Goal: Information Seeking & Learning: Check status

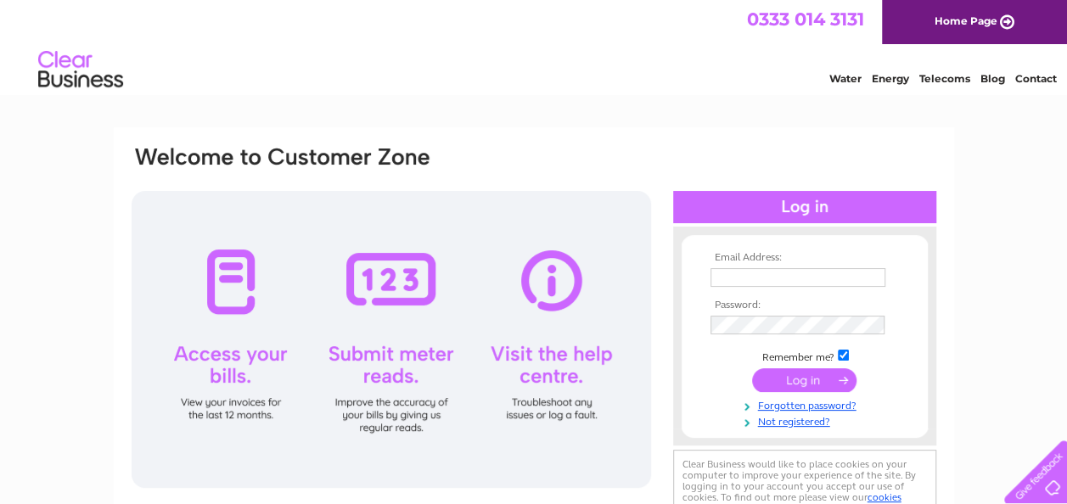
type input "minna7@hotmail.co.uk"
click at [783, 379] on input "submit" at bounding box center [804, 380] width 104 height 24
click at [796, 378] on input "submit" at bounding box center [804, 380] width 104 height 24
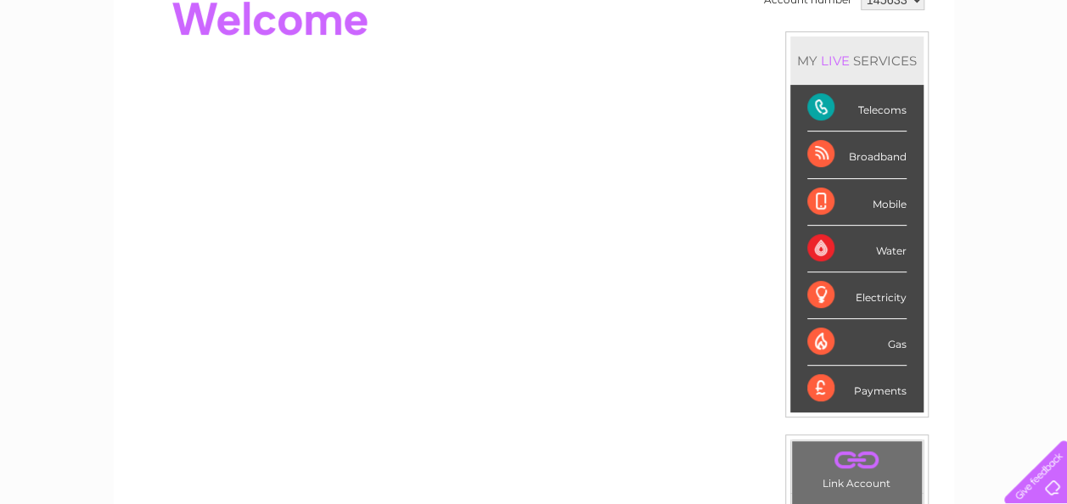
scroll to position [249, 0]
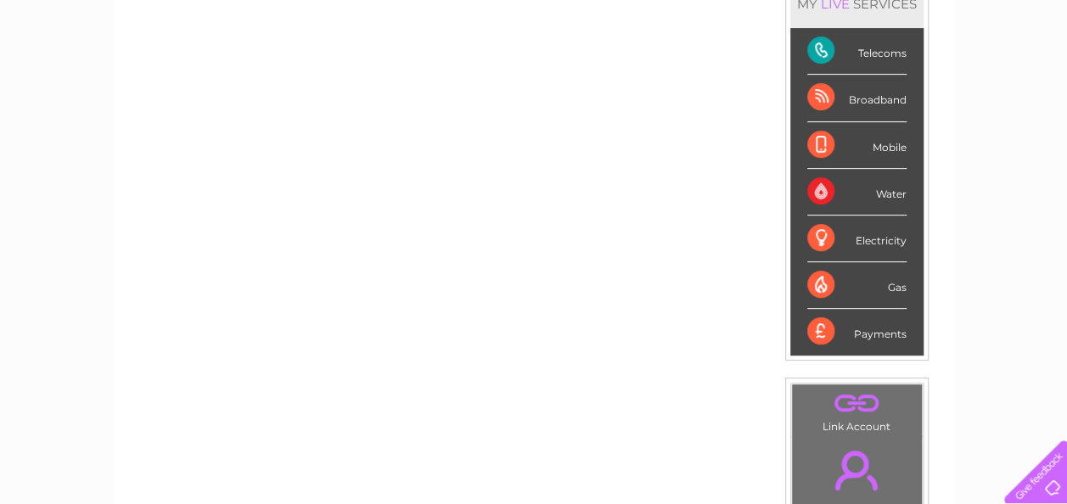
click at [856, 51] on div "Telecoms" at bounding box center [856, 51] width 99 height 47
click at [976, 331] on div "My Clear Business Login Details My Details My Preferences Link Account My Accou…" at bounding box center [533, 356] width 1067 height 954
click at [956, 399] on div "My Clear Business Login Details My Details My Preferences Link Account My Accou…" at bounding box center [533, 356] width 1067 height 954
click at [957, 435] on div "My Clear Business Login Details My Details My Preferences Link Account My Accou…" at bounding box center [533, 356] width 1067 height 954
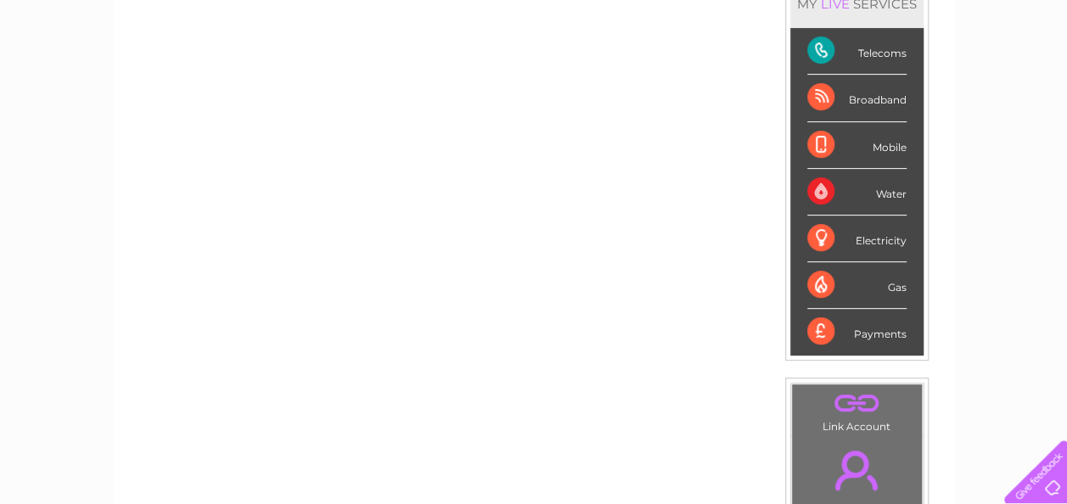
click at [981, 190] on div "My Clear Business Login Details My Details My Preferences Link Account My Accou…" at bounding box center [533, 356] width 1067 height 954
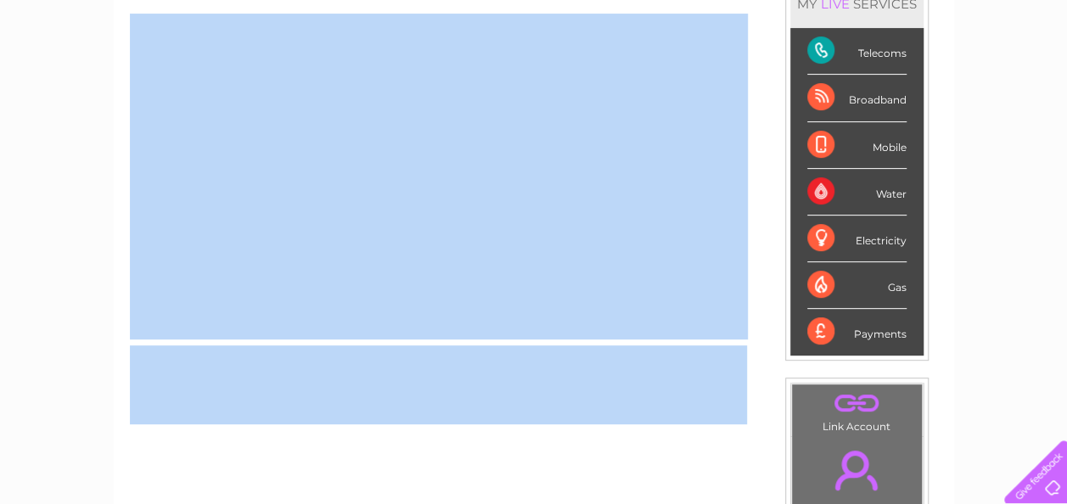
click at [981, 190] on div "My Clear Business Login Details My Details My Preferences Link Account My Accou…" at bounding box center [533, 356] width 1067 height 954
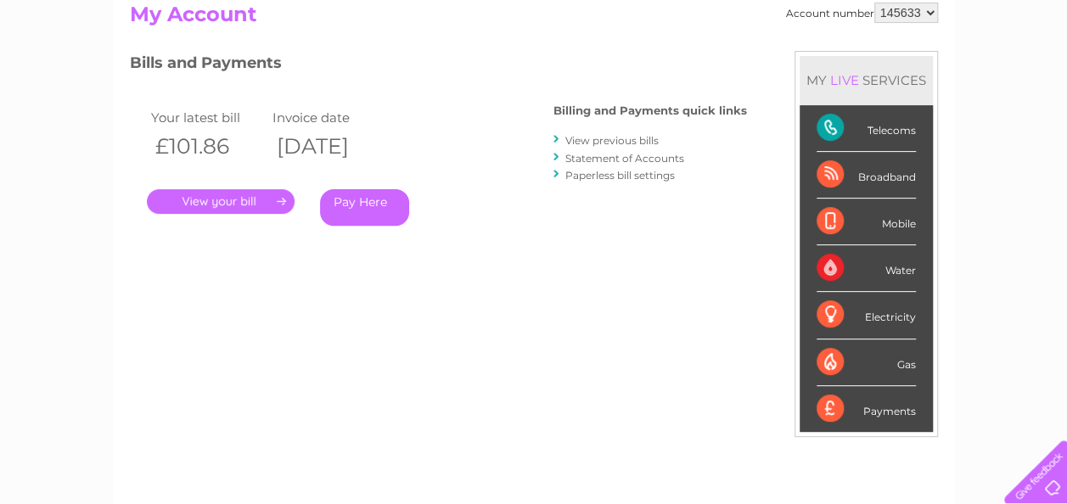
scroll to position [204, 0]
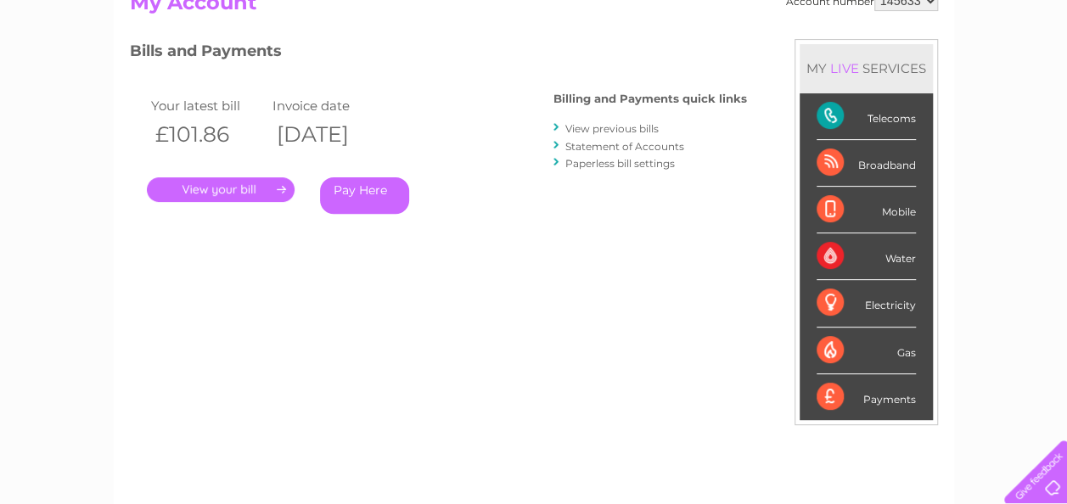
click at [211, 187] on link "." at bounding box center [221, 189] width 148 height 25
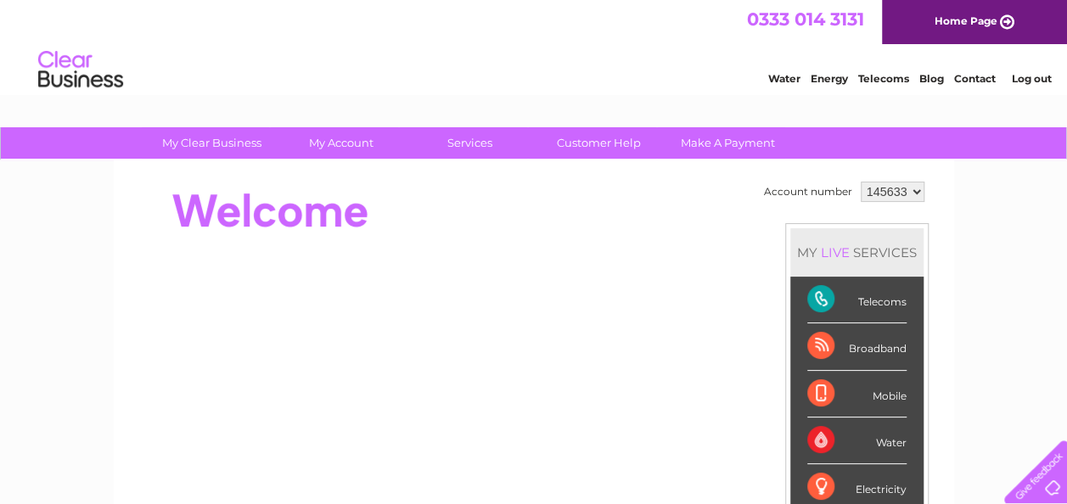
click at [817, 296] on div "Telecoms" at bounding box center [856, 300] width 99 height 47
click at [877, 302] on div "Telecoms" at bounding box center [856, 300] width 99 height 47
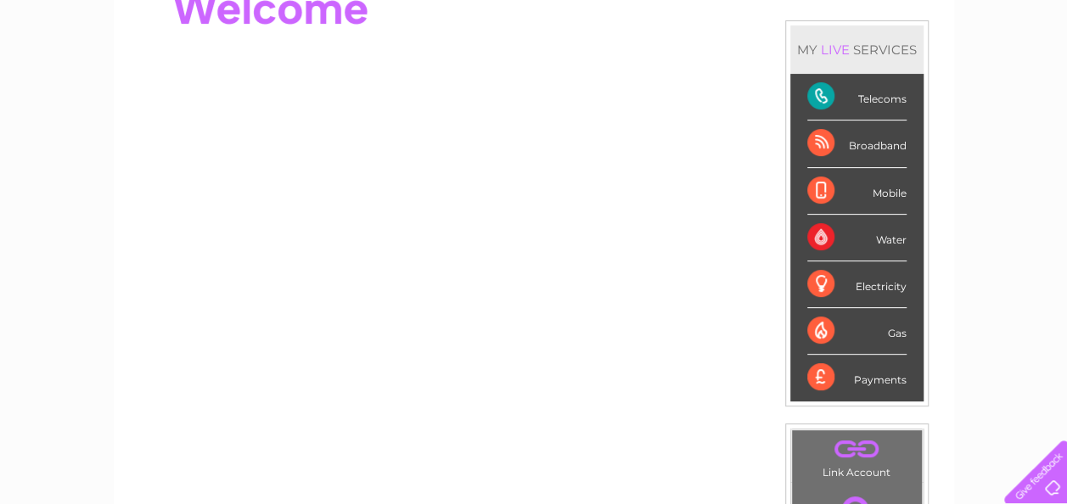
scroll to position [169, 0]
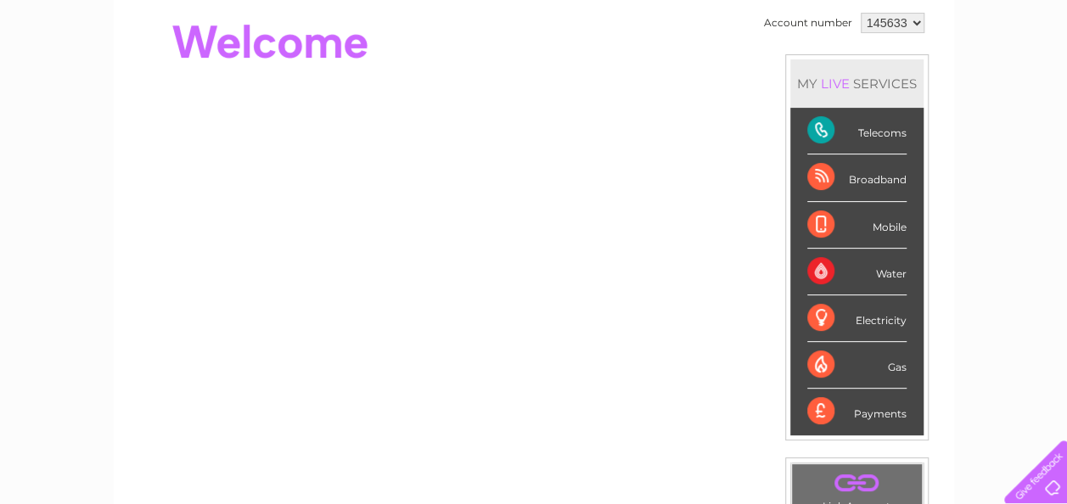
click at [896, 413] on div "Payments" at bounding box center [856, 412] width 99 height 46
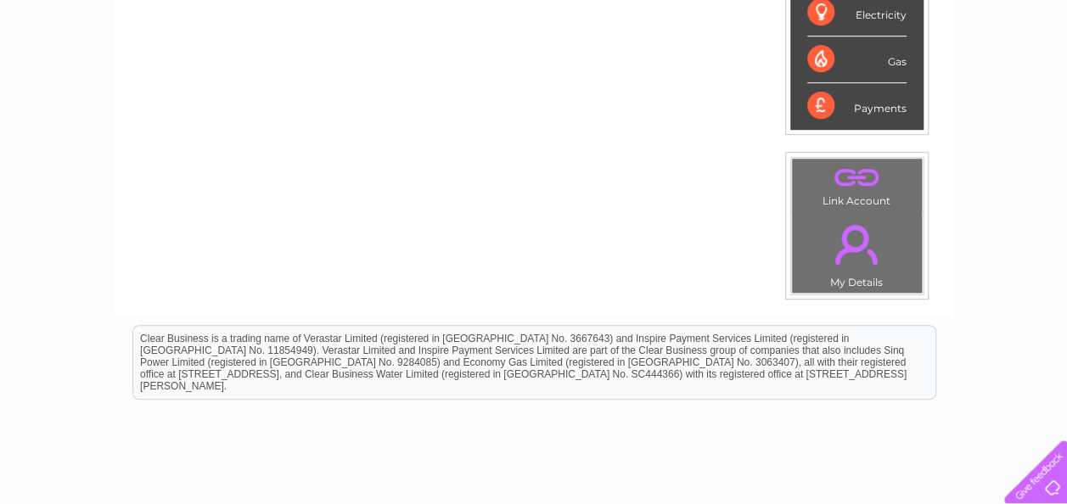
scroll to position [34, 0]
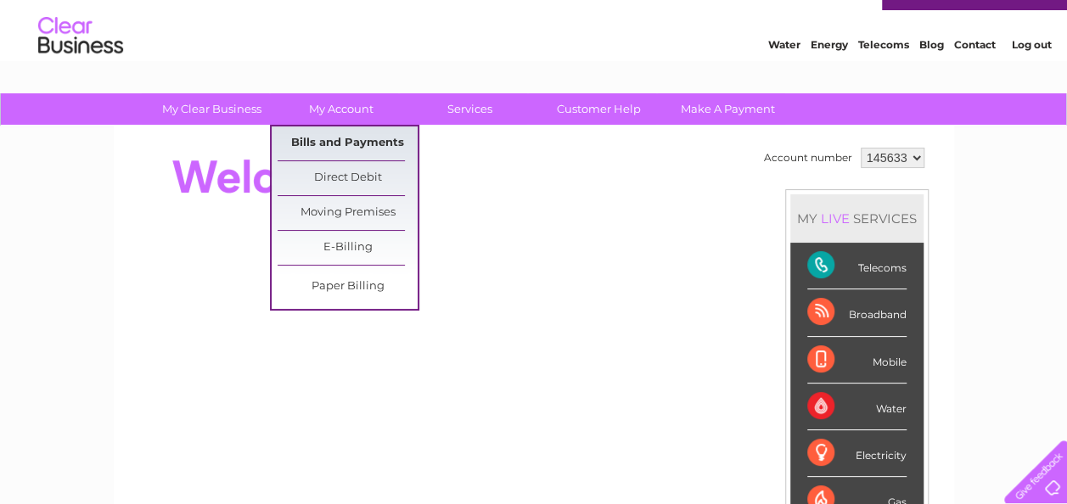
click at [364, 134] on link "Bills and Payments" at bounding box center [348, 143] width 140 height 34
